Goal: Transaction & Acquisition: Obtain resource

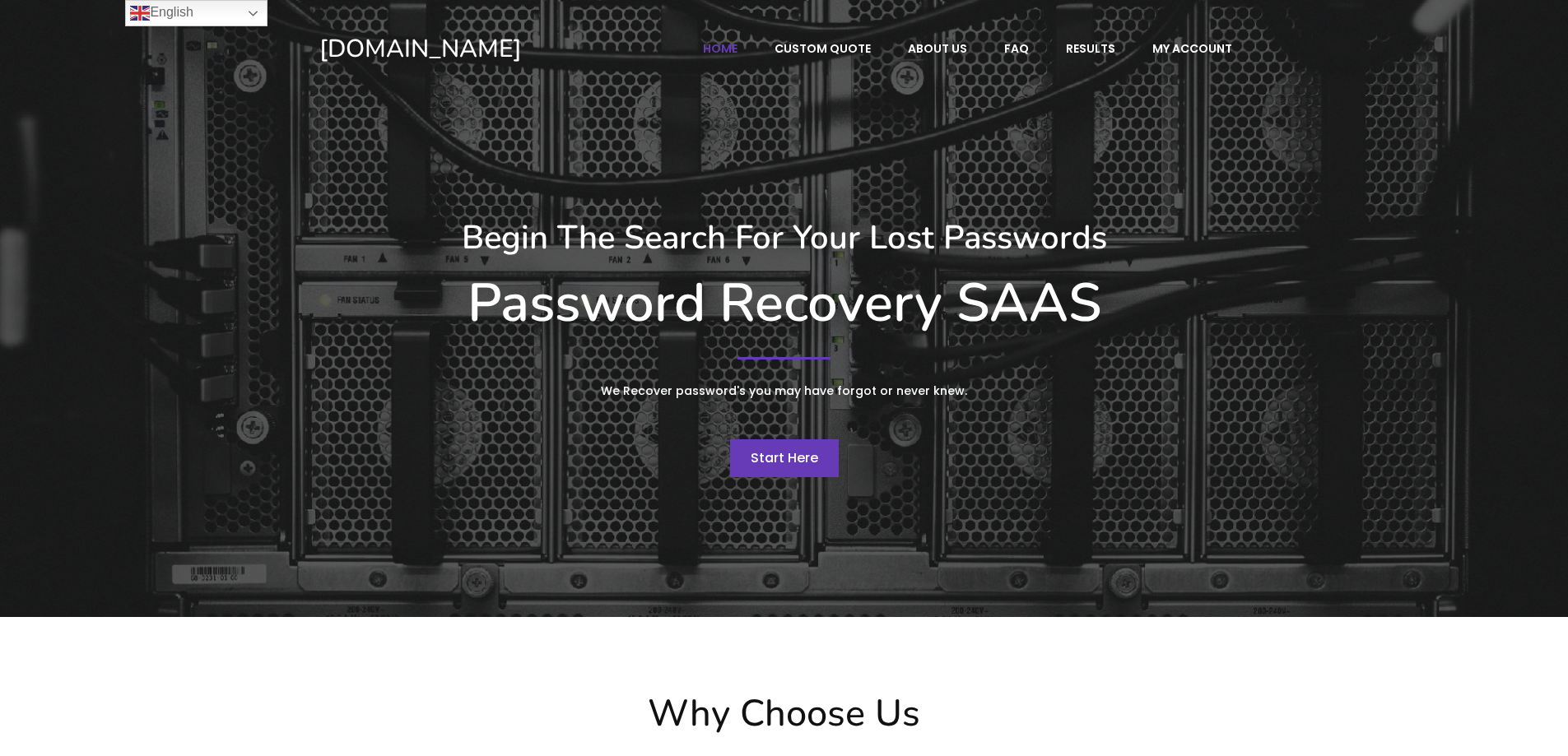
click at [788, 449] on span "Start Here" at bounding box center [784, 458] width 67 height 19
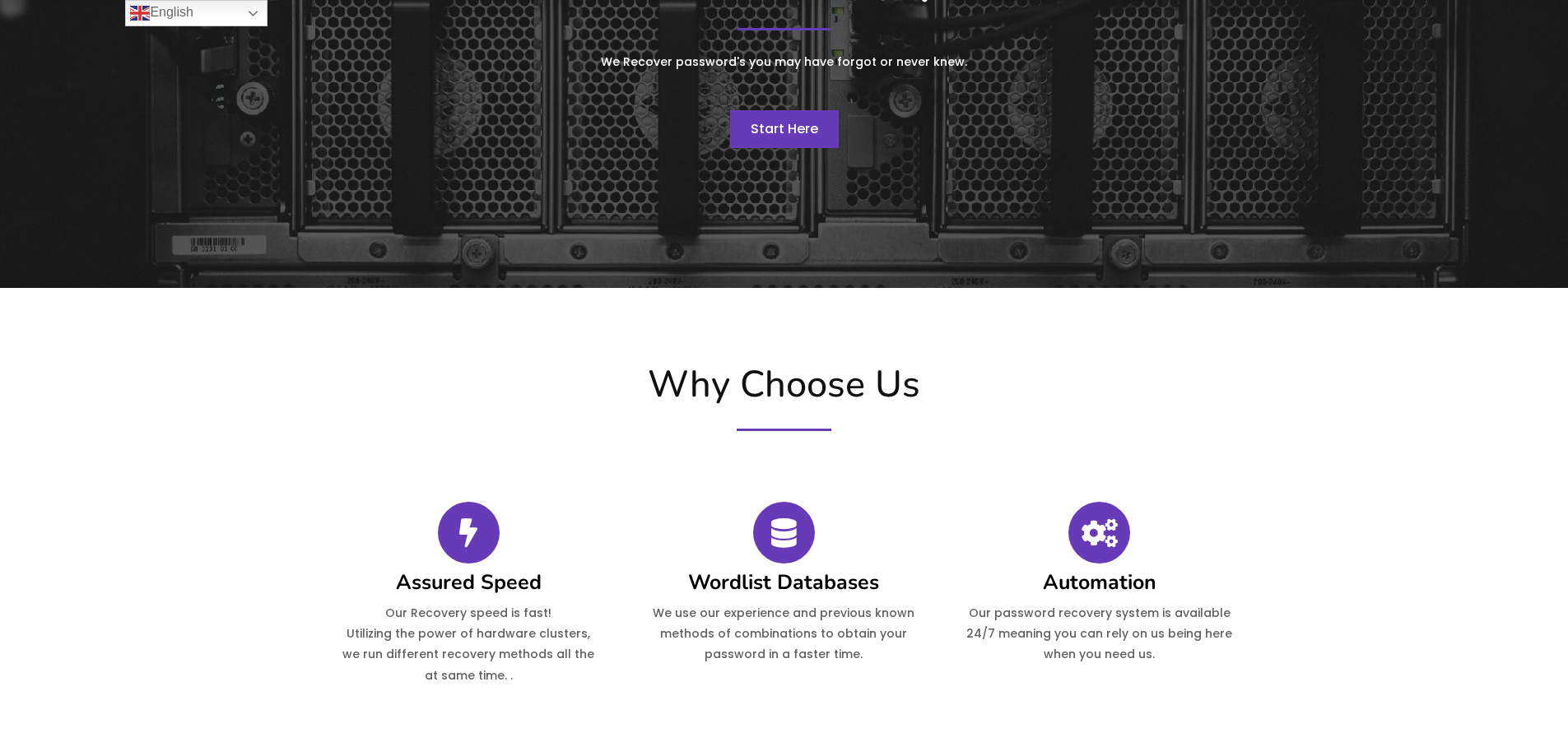
scroll to position [740, 0]
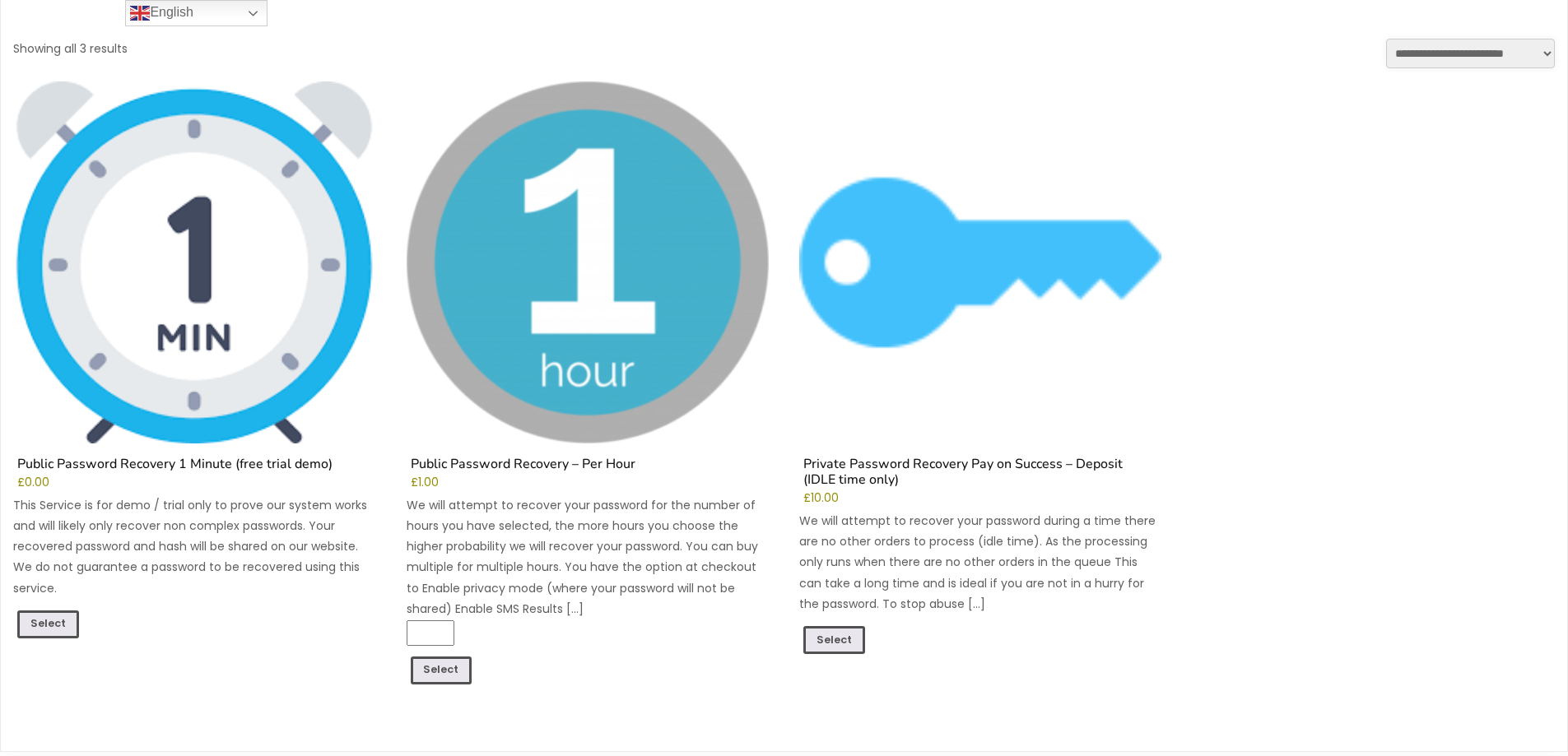
scroll to position [475, 0]
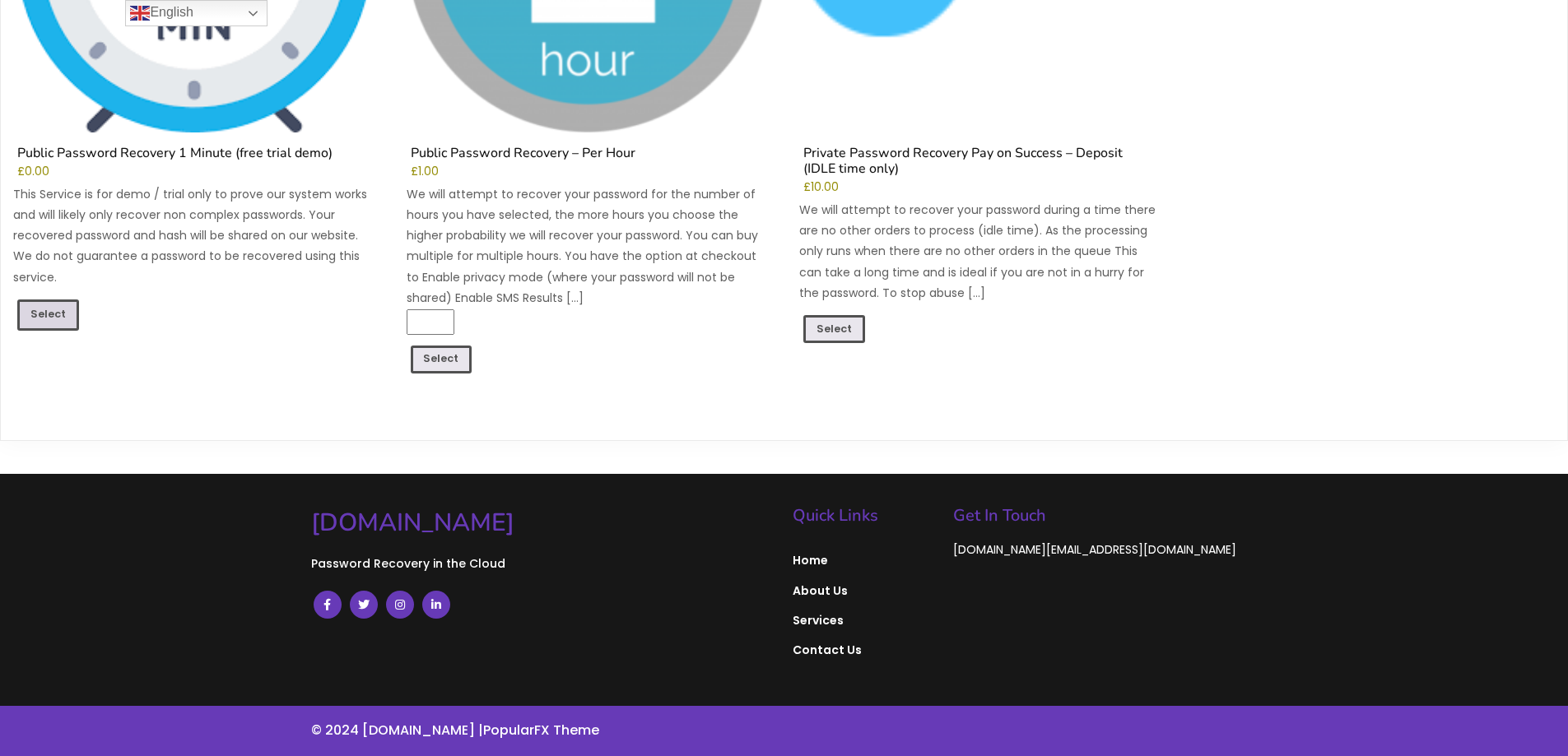
click at [49, 314] on link "Select" at bounding box center [48, 314] width 61 height 31
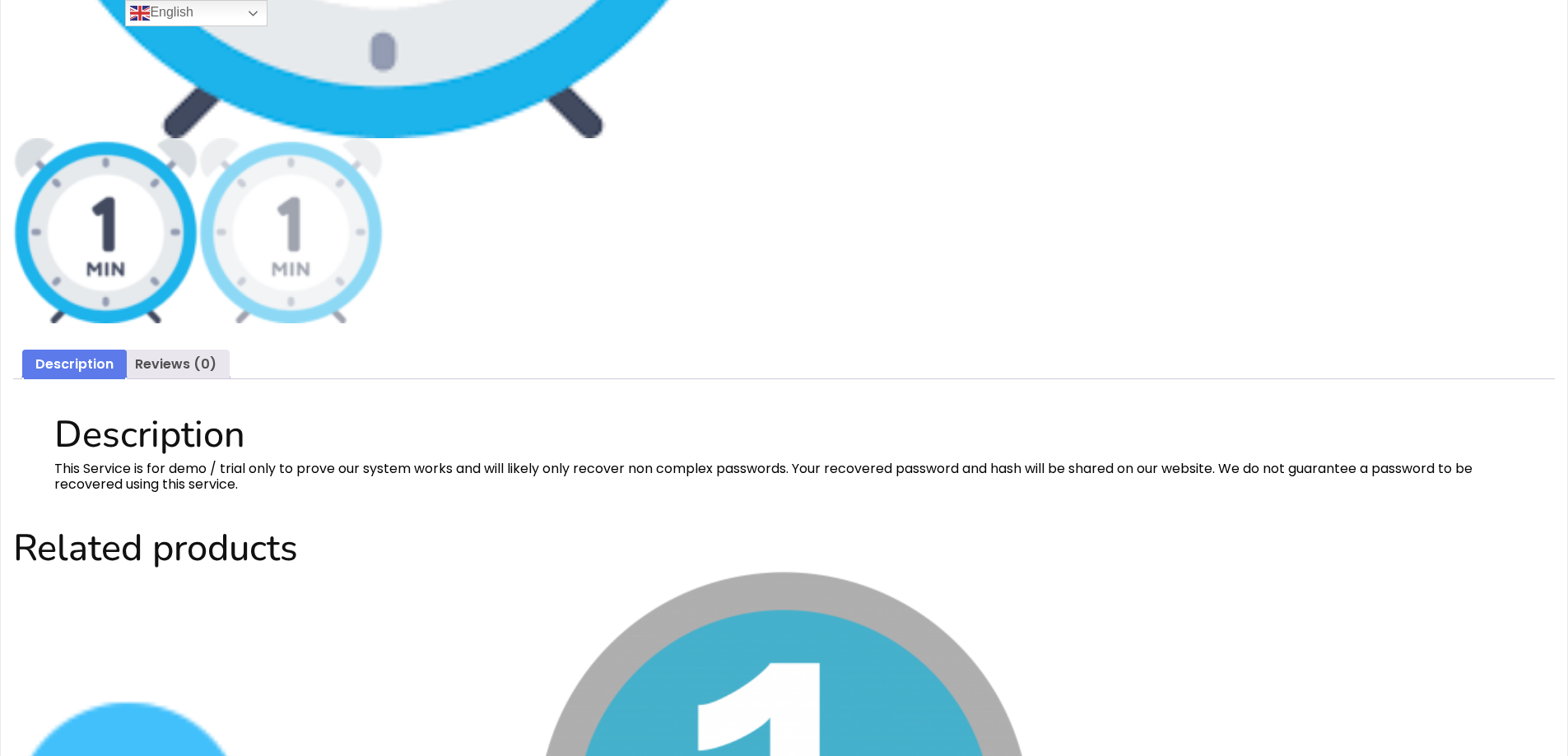
scroll to position [658, 0]
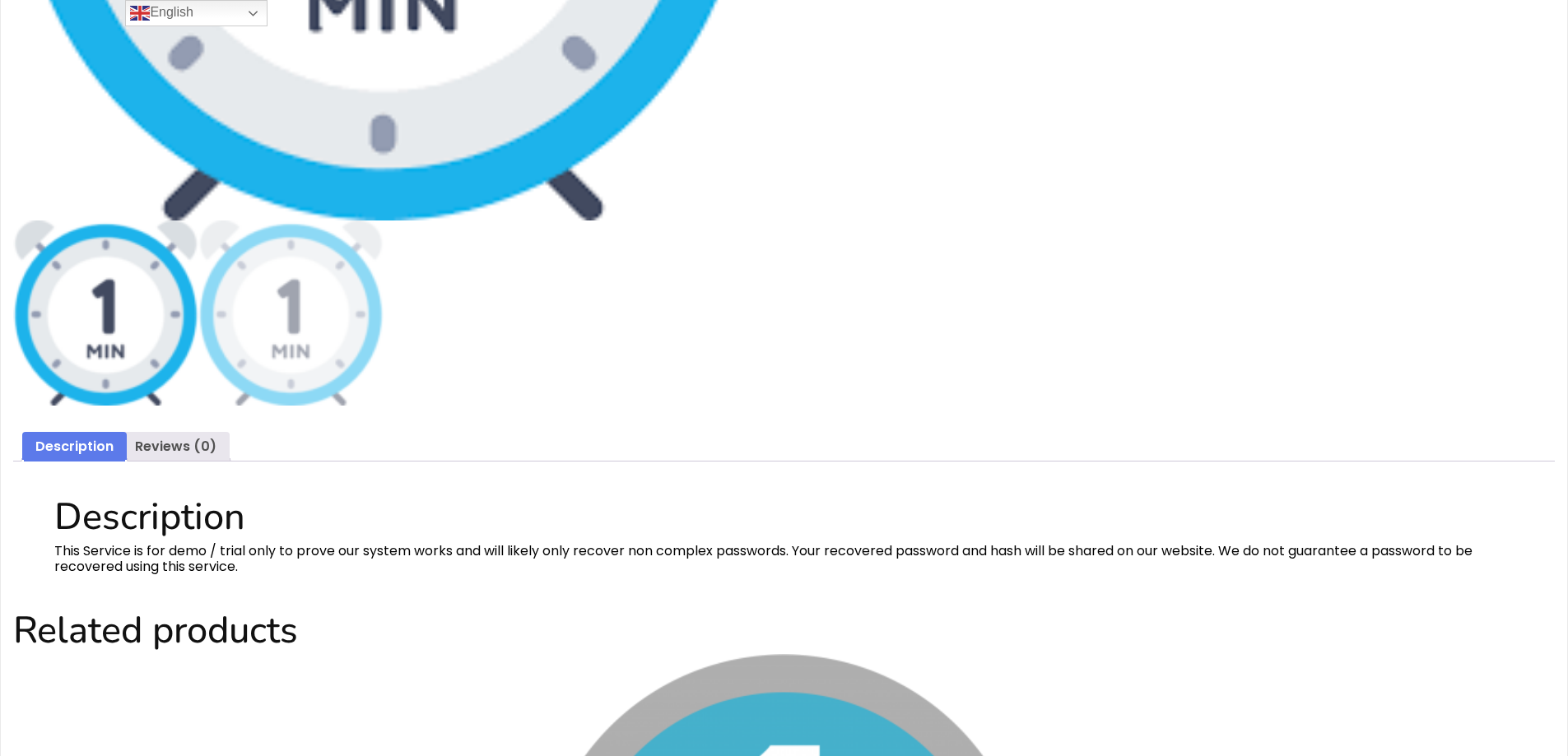
click at [126, 329] on img at bounding box center [106, 312] width 185 height 185
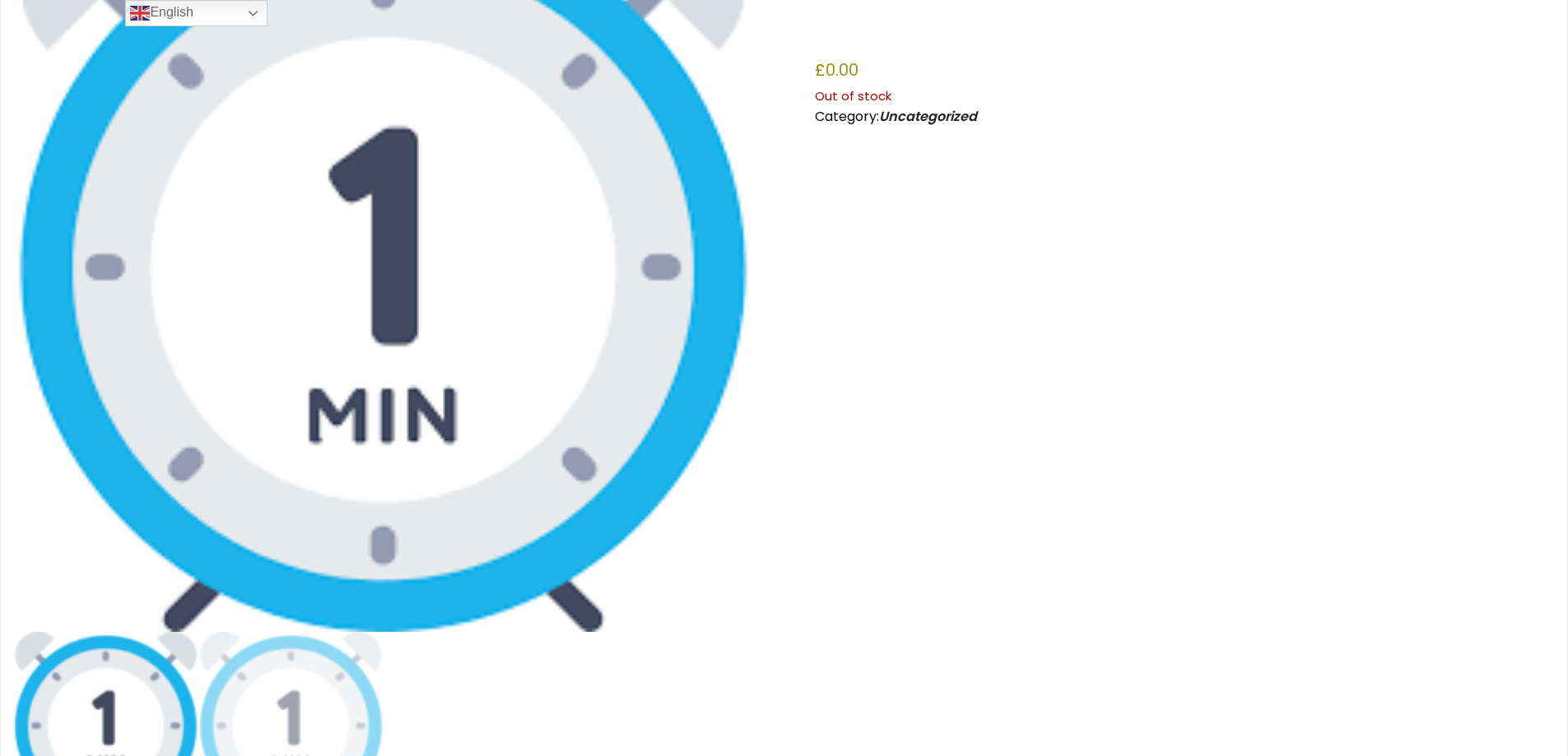
scroll to position [82, 0]
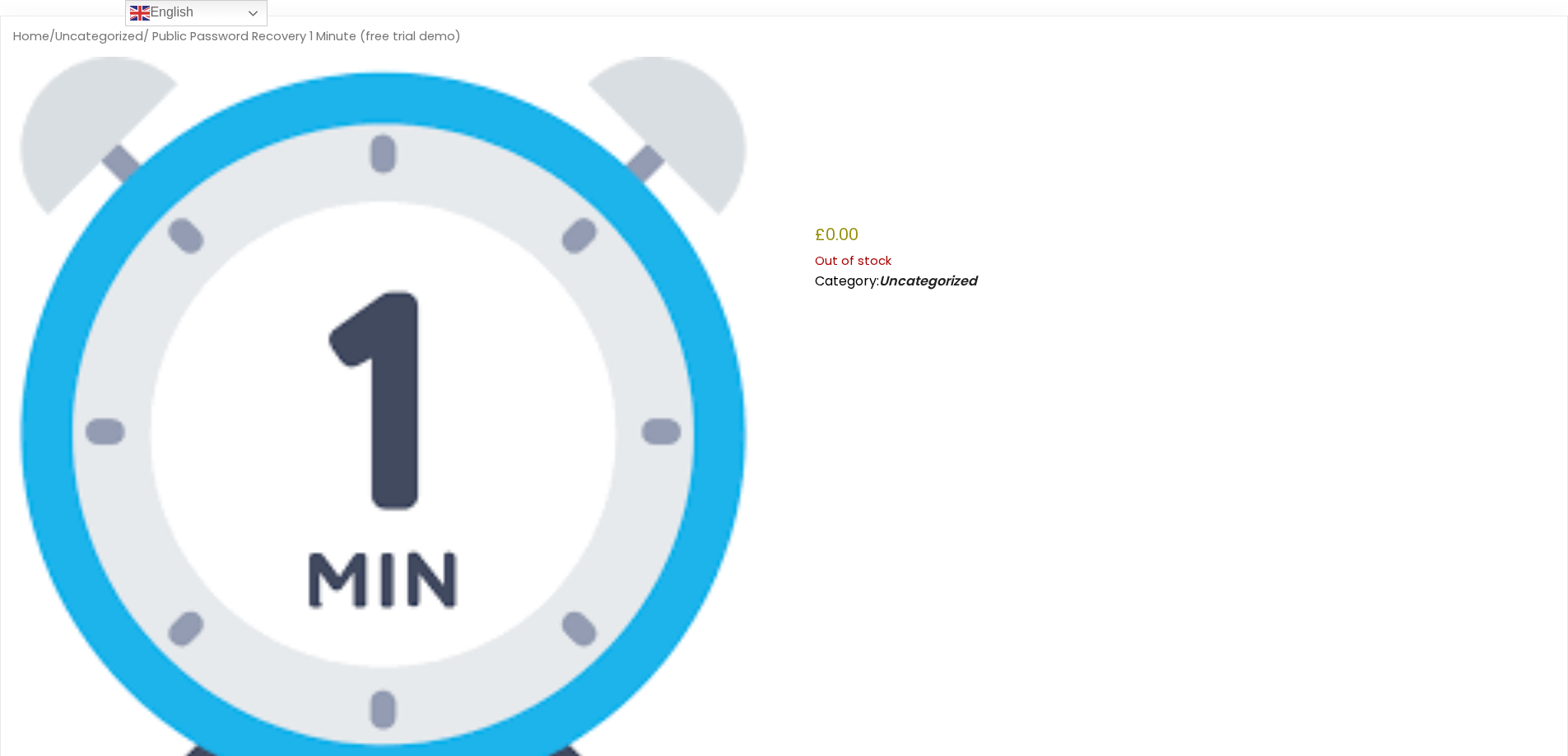
click at [465, 399] on img at bounding box center [383, 427] width 739 height 739
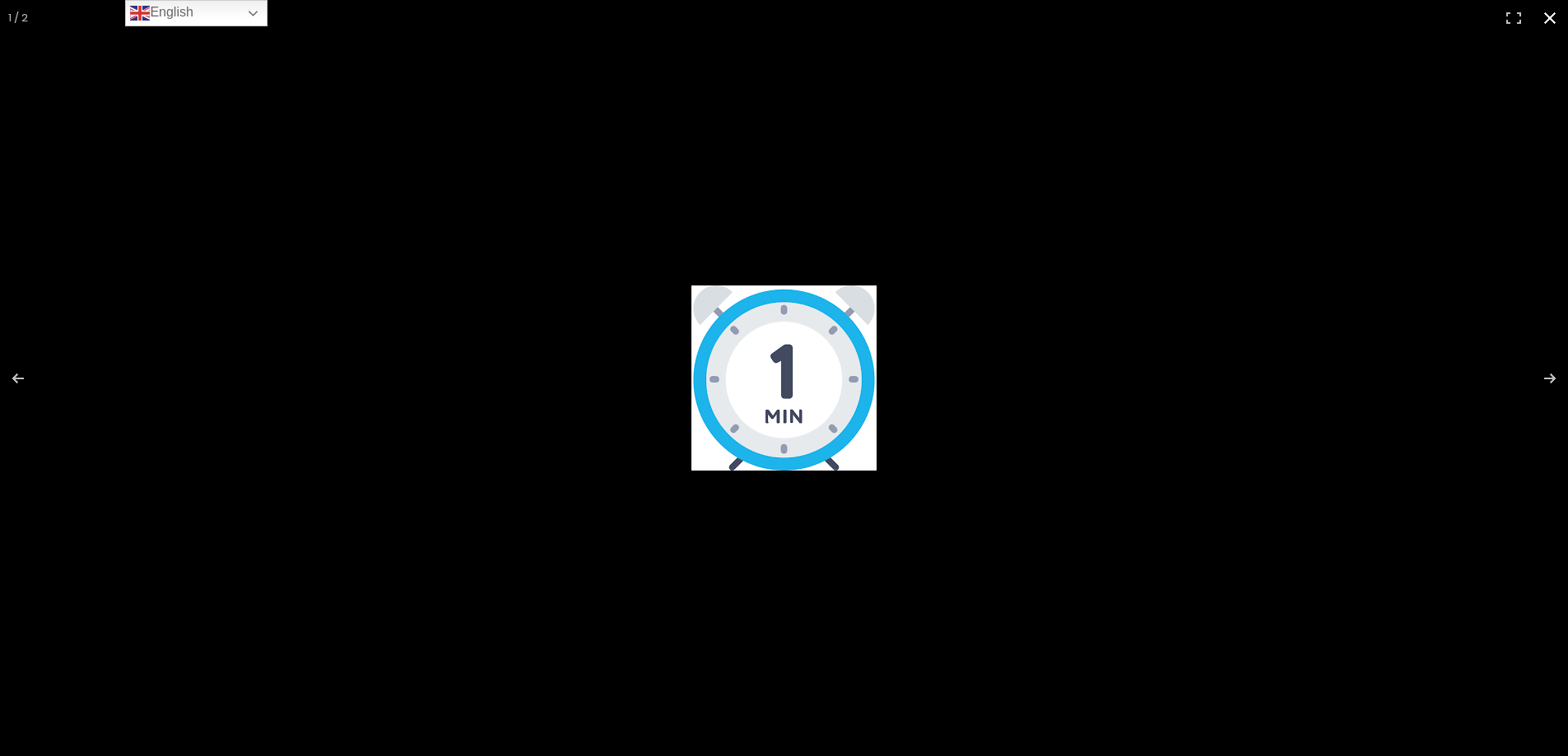
click at [1550, 13] on button "Close (Esc)" at bounding box center [1549, 18] width 36 height 36
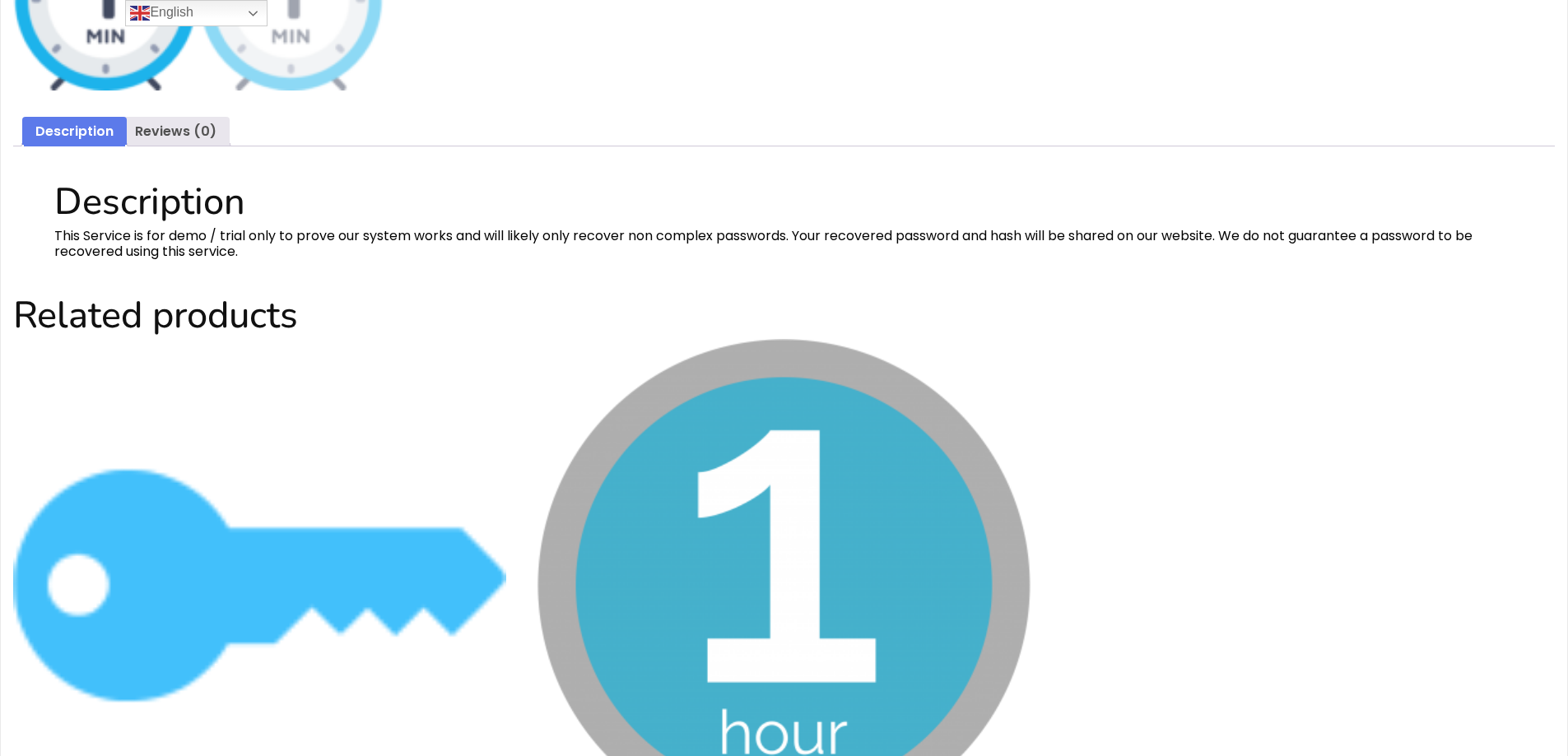
scroll to position [727, 0]
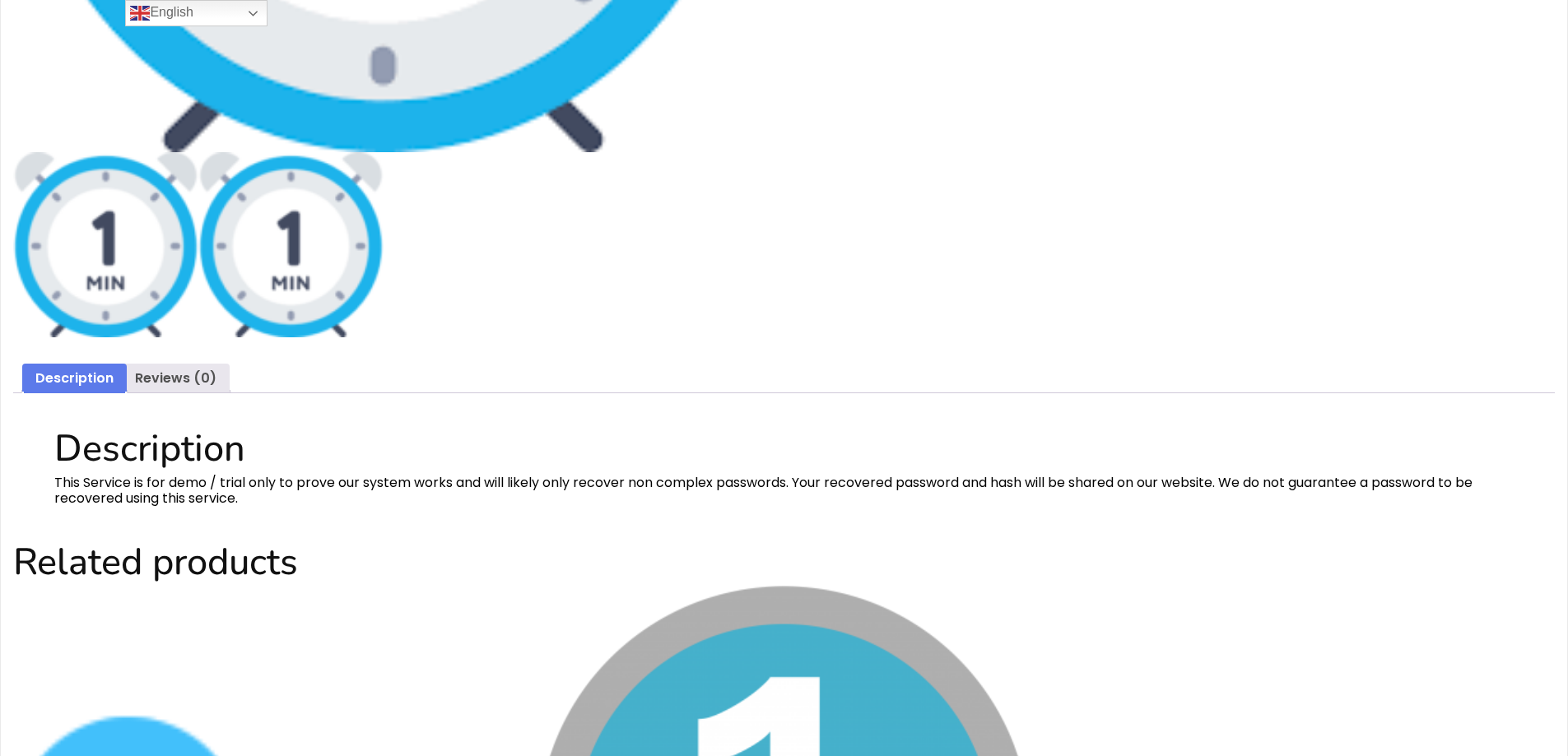
click at [277, 259] on img at bounding box center [291, 244] width 185 height 185
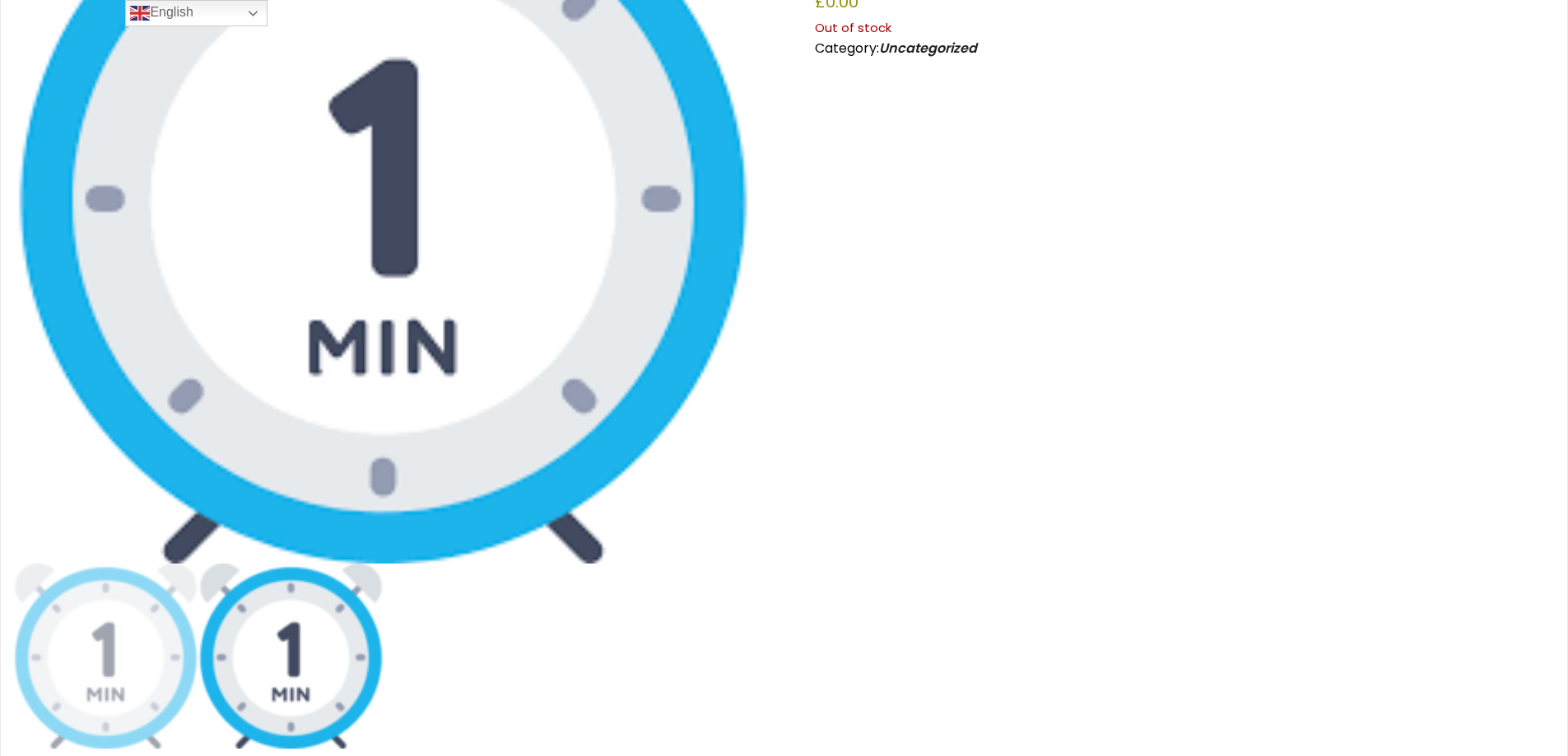
scroll to position [68, 0]
